Goal: Go to known website: Go to known website

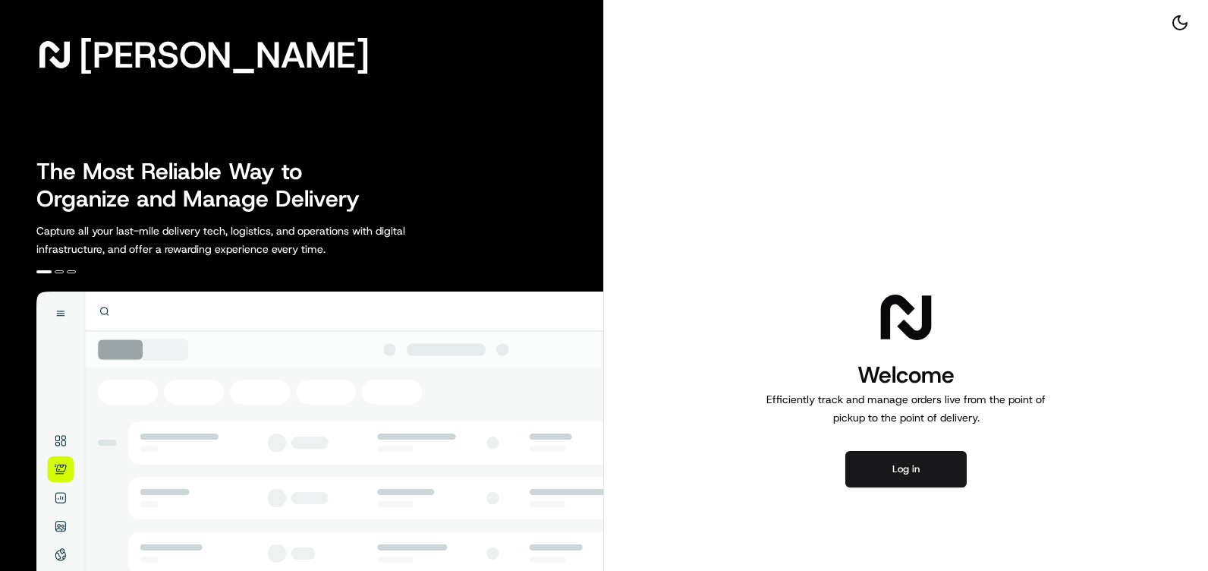
click at [880, 452] on button "Log in" at bounding box center [906, 469] width 121 height 36
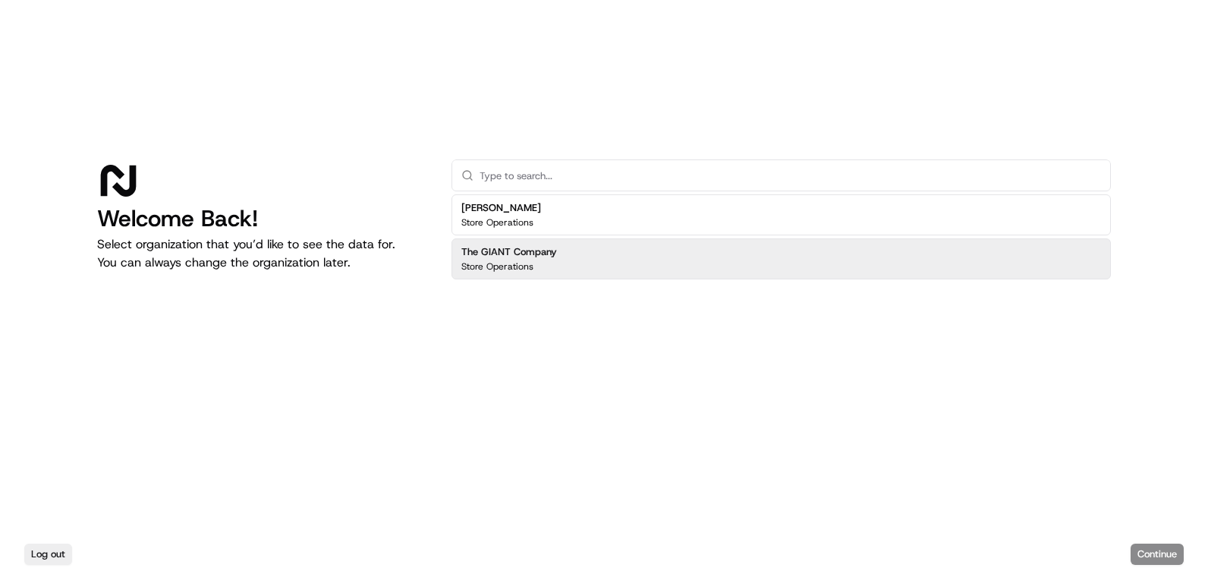
click at [564, 246] on div "The GIANT Company Store Operations" at bounding box center [782, 258] width 660 height 41
click at [1153, 556] on button "Continue" at bounding box center [1157, 553] width 53 height 21
